Goal: Task Accomplishment & Management: Use online tool/utility

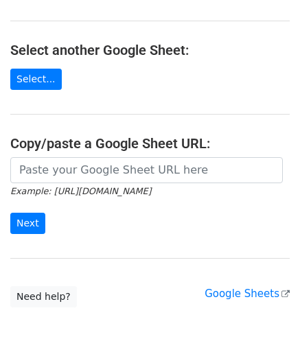
scroll to position [137, 0]
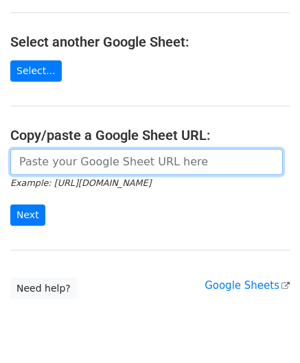
click at [78, 164] on input "url" at bounding box center [146, 162] width 272 height 26
paste input "https://docs.google.com/spreadsheets/d/1jIi8JbCorhQGE0QeRaxjpCthN7Dwcr_OoFuC896…"
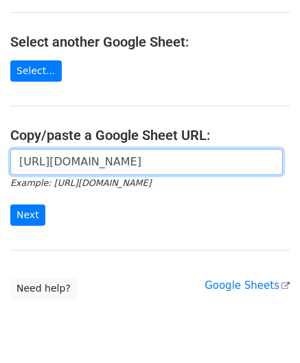
scroll to position [0, 290]
type input "https://docs.google.com/spreadsheets/d/1jIi8JbCorhQGE0QeRaxjpCthN7Dwcr_OoFuC896…"
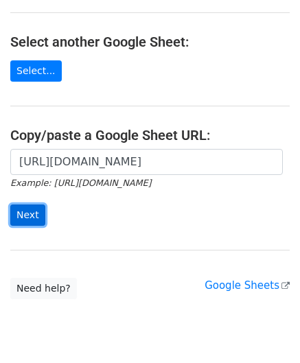
click at [31, 211] on input "Next" at bounding box center [27, 214] width 35 height 21
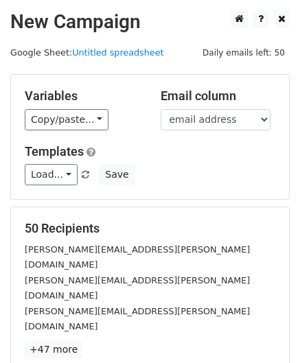
scroll to position [167, 0]
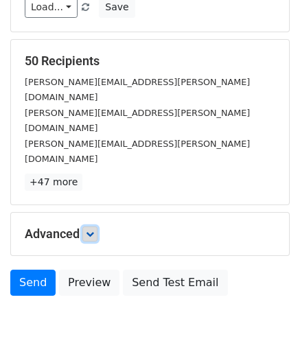
click at [94, 230] on icon at bounding box center [90, 234] width 8 height 8
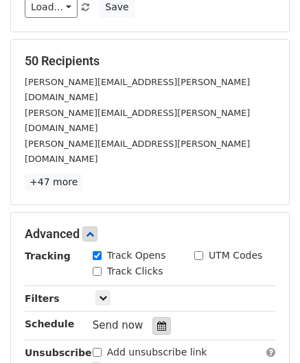
click at [157, 321] on icon at bounding box center [161, 326] width 9 height 10
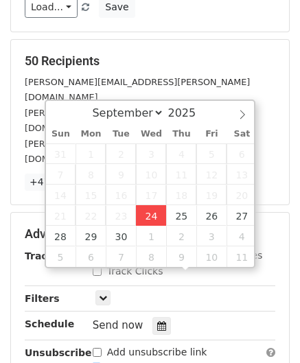
type input "[DATE] 12:00"
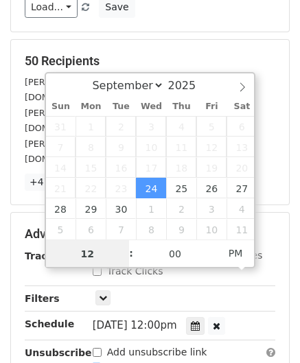
paste input "6"
type input "6"
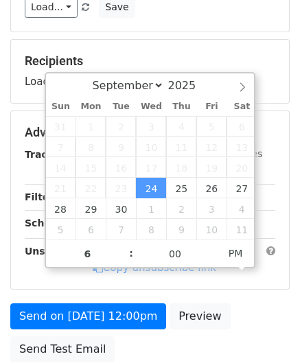
type input "[DATE] 18:00"
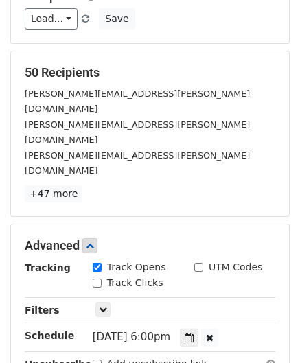
scroll to position [265, 0]
